Goal: Task Accomplishment & Management: Use online tool/utility

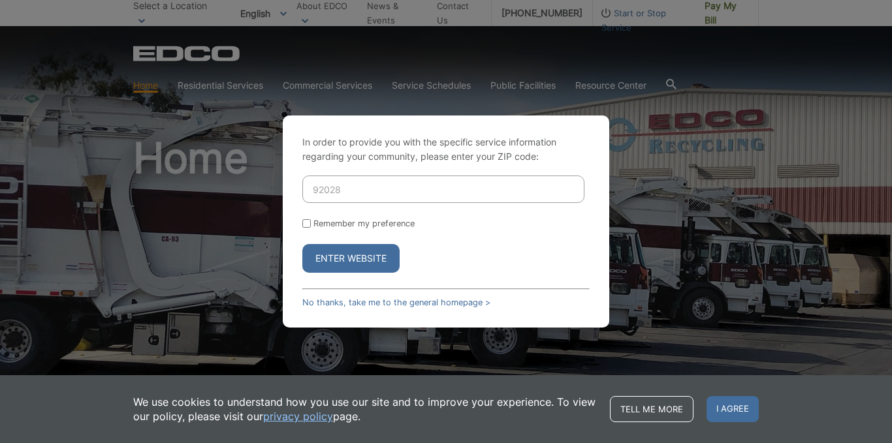
type input "92028"
click at [350, 258] on button "Enter Website" at bounding box center [350, 258] width 97 height 29
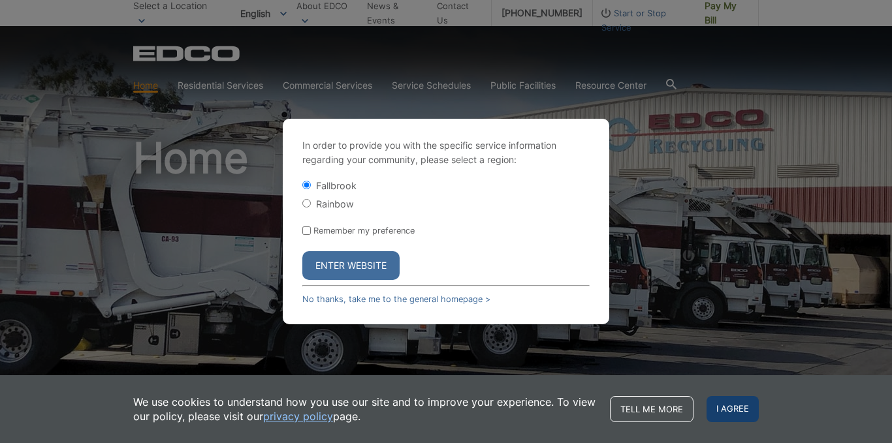
click at [714, 405] on span "I agree" at bounding box center [733, 409] width 52 height 26
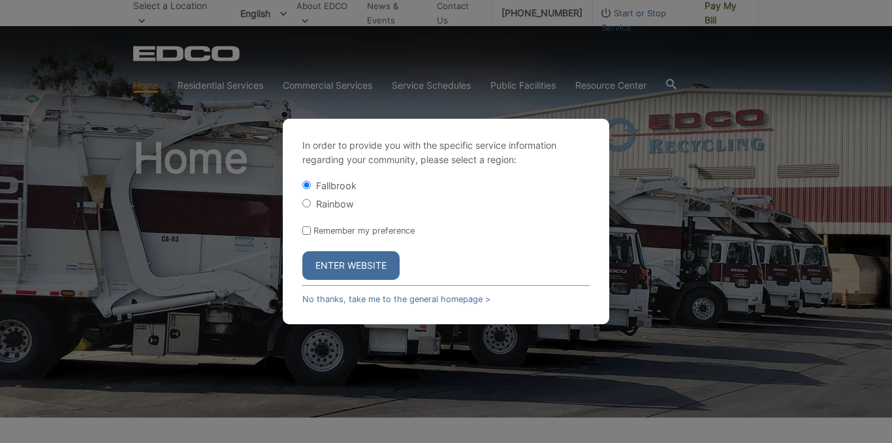
click at [338, 258] on button "Enter Website" at bounding box center [350, 265] width 97 height 29
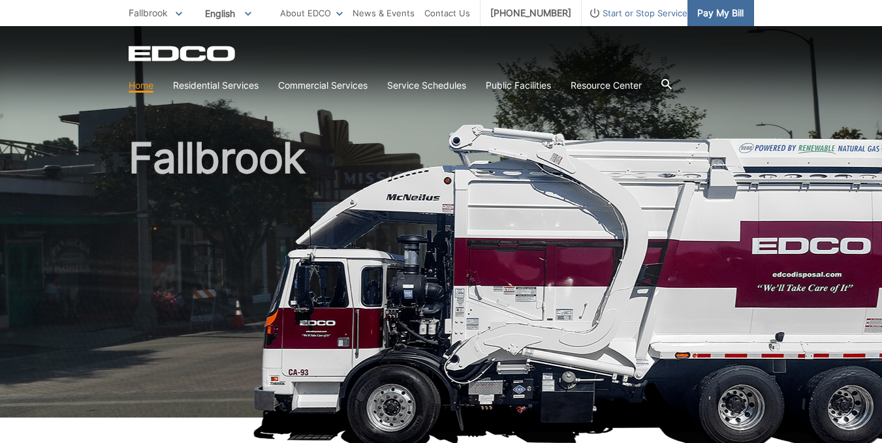
click at [722, 20] on link "Pay My Bill" at bounding box center [721, 13] width 67 height 26
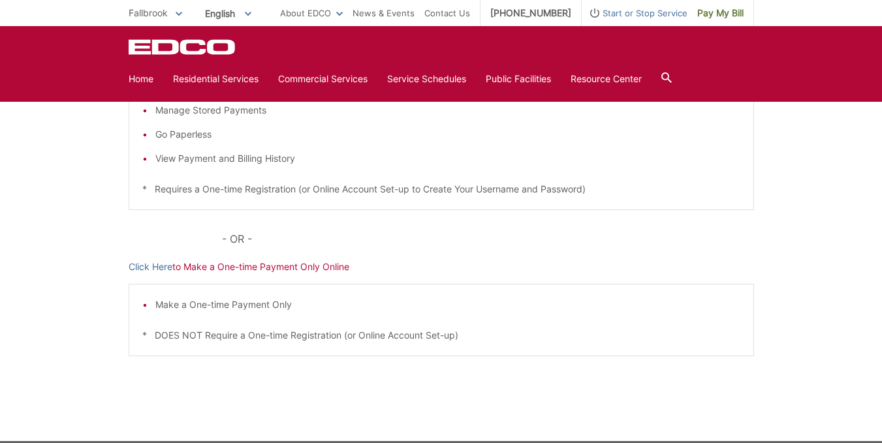
scroll to position [378, 0]
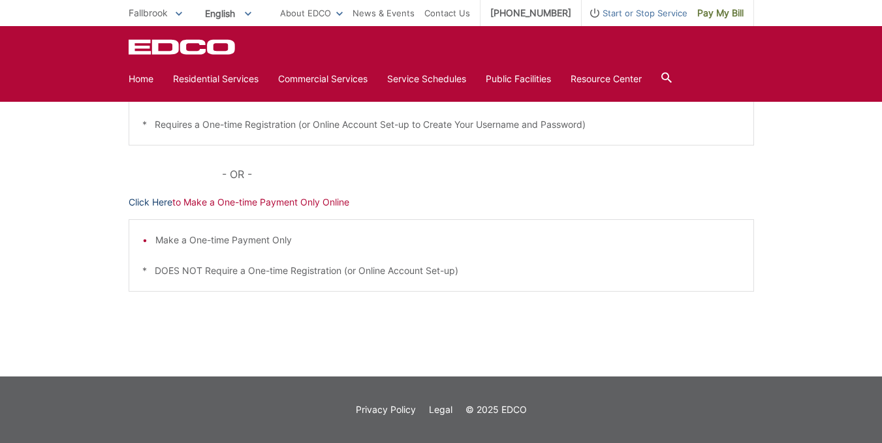
click at [150, 199] on link "Click Here" at bounding box center [151, 202] width 44 height 14
